Goal: Transaction & Acquisition: Purchase product/service

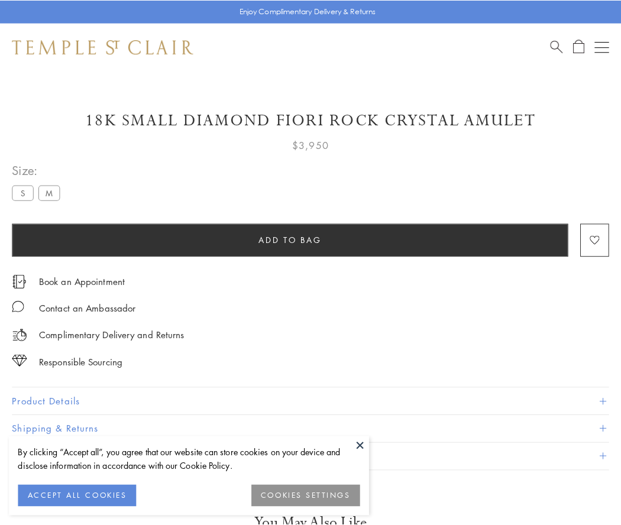
scroll to position [30, 0]
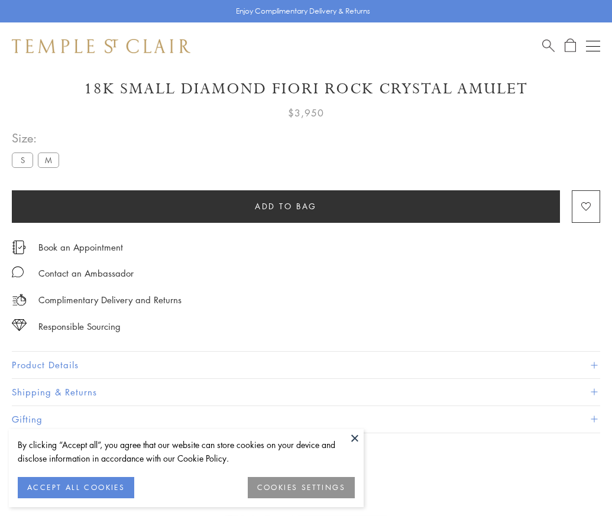
click at [286, 206] on span "Add to bag" at bounding box center [286, 206] width 62 height 13
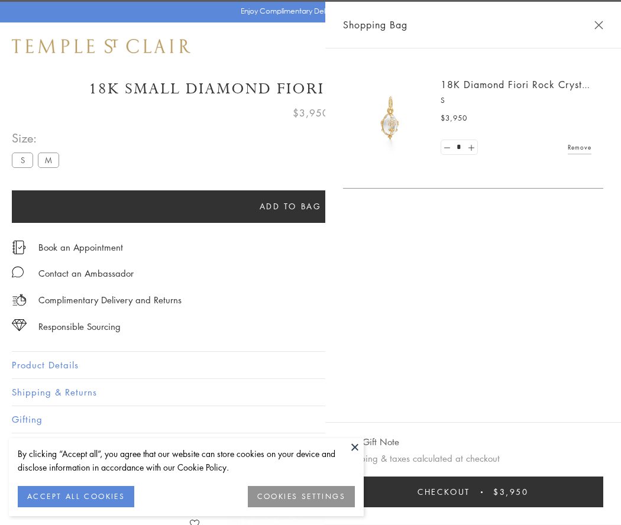
click at [470, 492] on span "Checkout" at bounding box center [443, 491] width 53 height 13
